Goal: Information Seeking & Learning: Learn about a topic

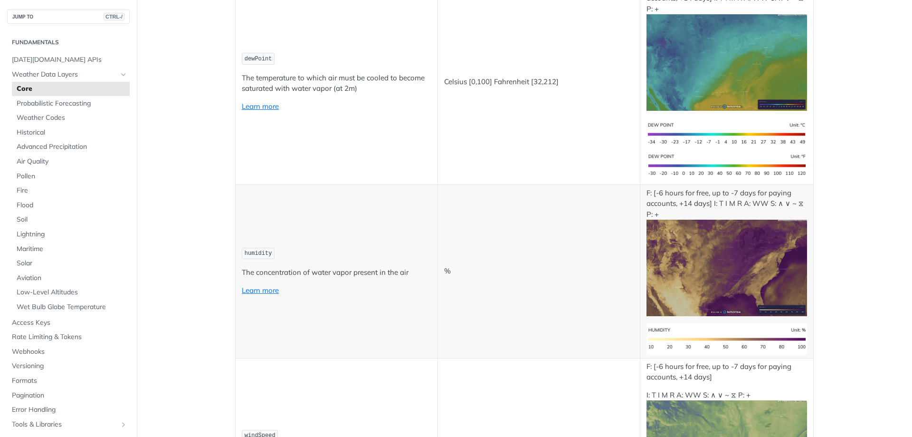
scroll to position [570, 0]
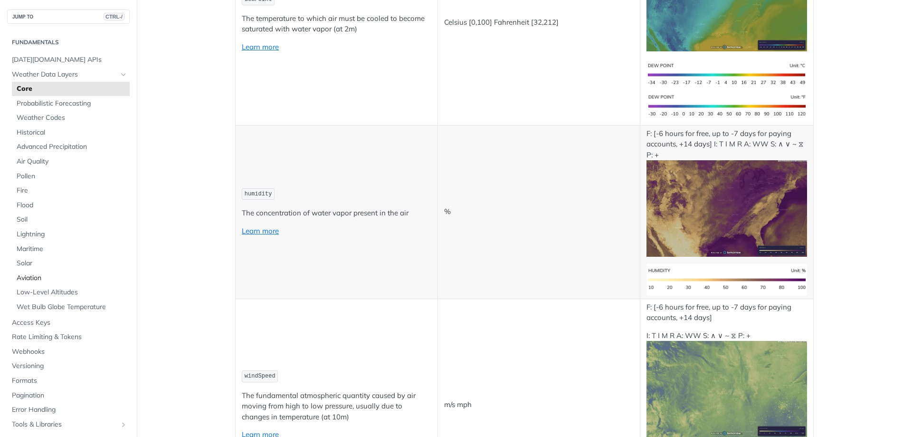
click at [30, 281] on span "Aviation" at bounding box center [72, 278] width 111 height 10
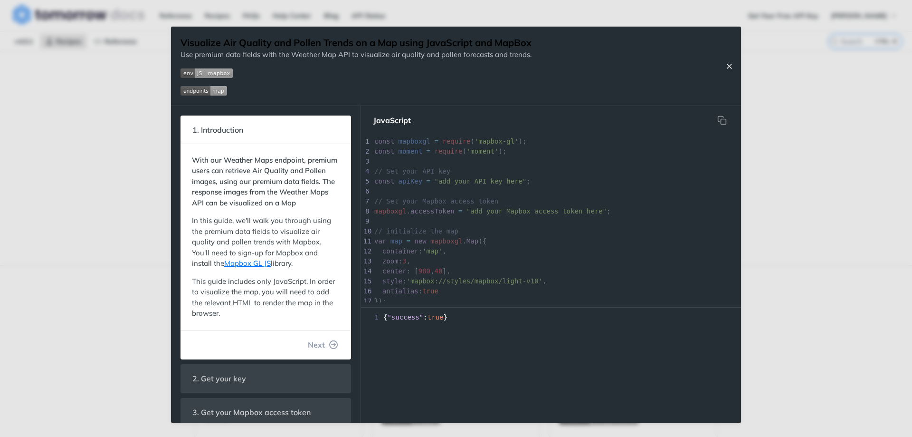
click at [723, 65] on button "Close Recipe" at bounding box center [729, 66] width 14 height 10
